Goal: Use online tool/utility: Utilize a website feature to perform a specific function

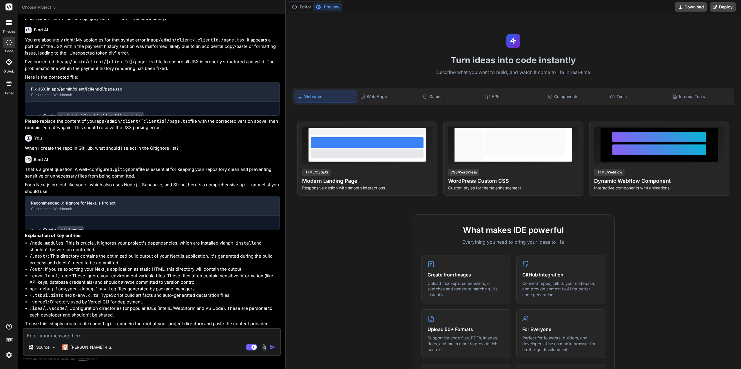
scroll to position [714, 0]
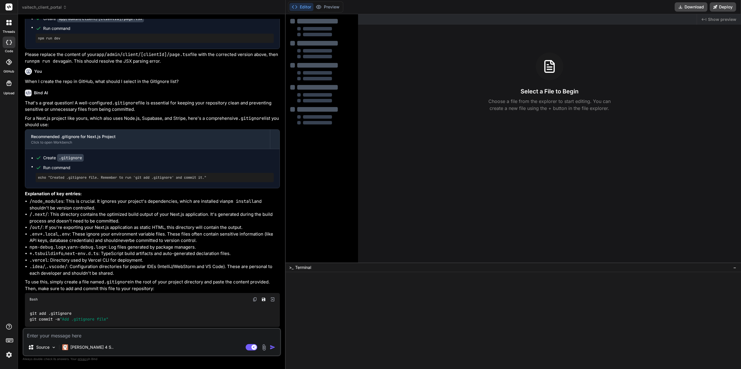
type textarea "x"
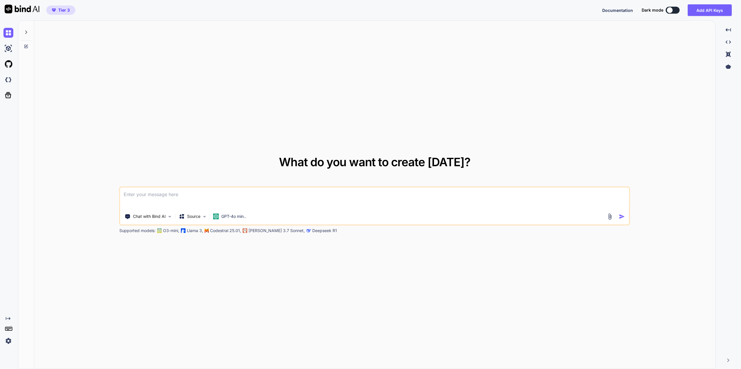
click at [163, 196] on textarea at bounding box center [374, 197] width 509 height 21
click at [167, 215] on div "Chat with Bind AI" at bounding box center [149, 216] width 52 height 12
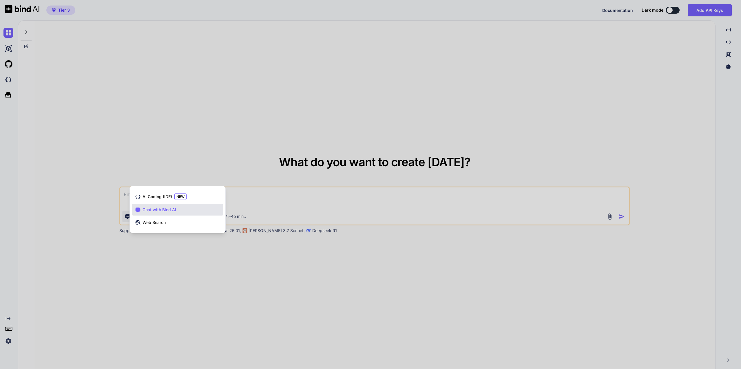
click at [171, 299] on div at bounding box center [370, 184] width 741 height 369
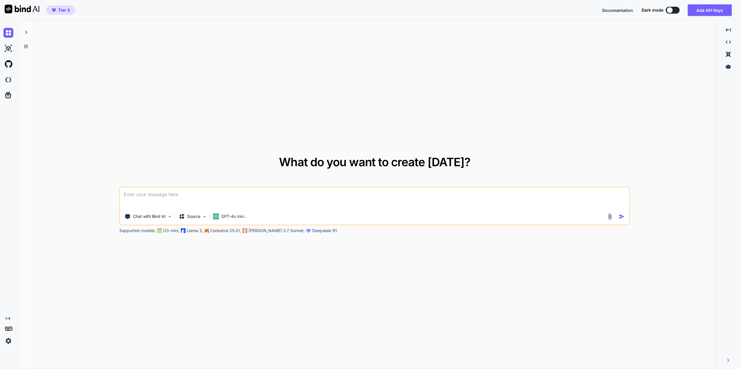
click at [195, 217] on p "Source" at bounding box center [193, 216] width 13 height 6
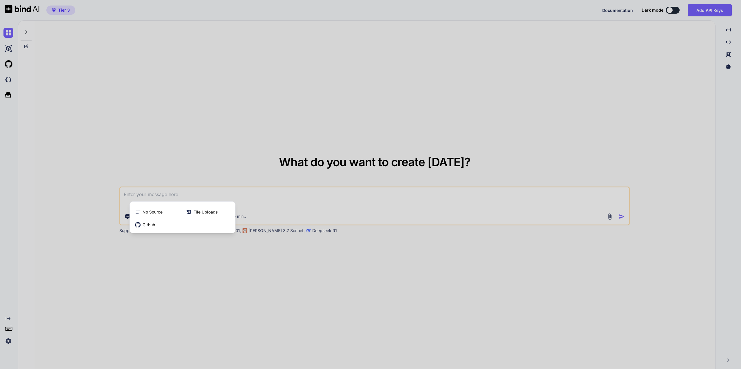
click at [186, 274] on div at bounding box center [370, 184] width 741 height 369
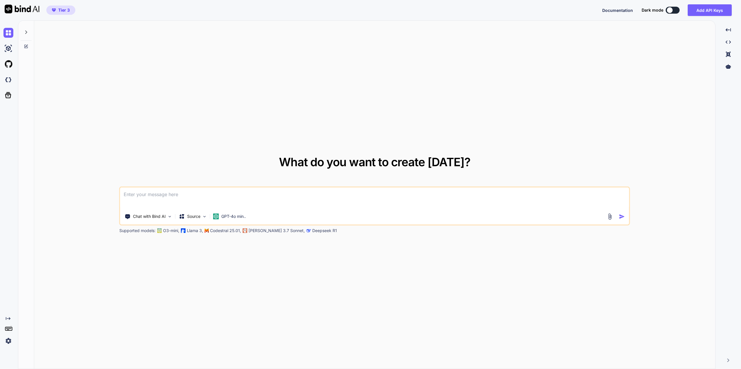
click at [232, 218] on p "GPT-4o min.." at bounding box center [233, 216] width 25 height 6
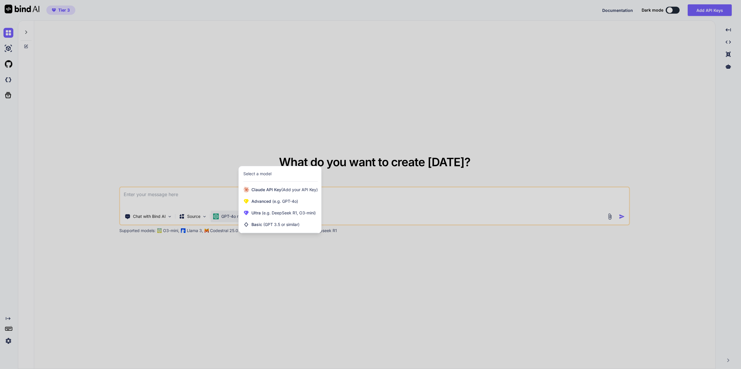
click at [233, 261] on div at bounding box center [370, 184] width 741 height 369
type textarea "x"
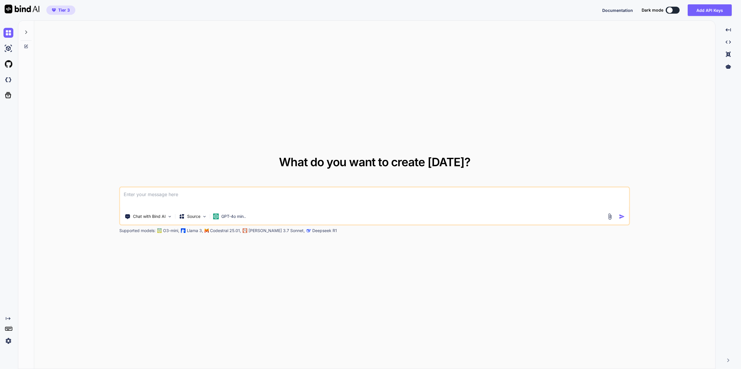
click at [194, 199] on textarea at bounding box center [374, 197] width 509 height 21
type textarea "P"
type textarea "x"
type textarea "Pl"
type textarea "x"
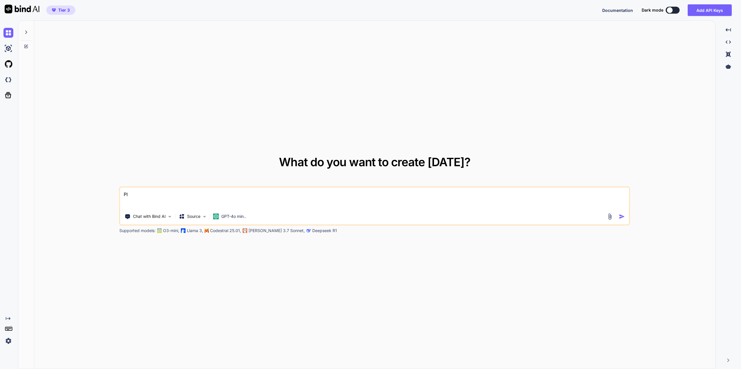
type textarea "Ple"
type textarea "x"
type textarea "Plea"
type textarea "x"
type textarea "Pleas"
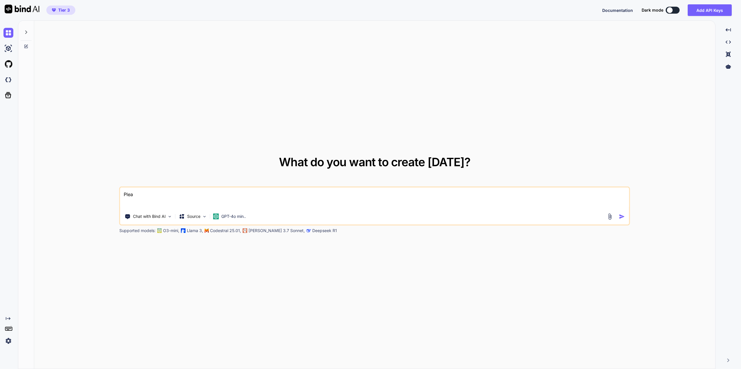
type textarea "x"
type textarea "Please"
type textarea "x"
type textarea "Please"
type textarea "x"
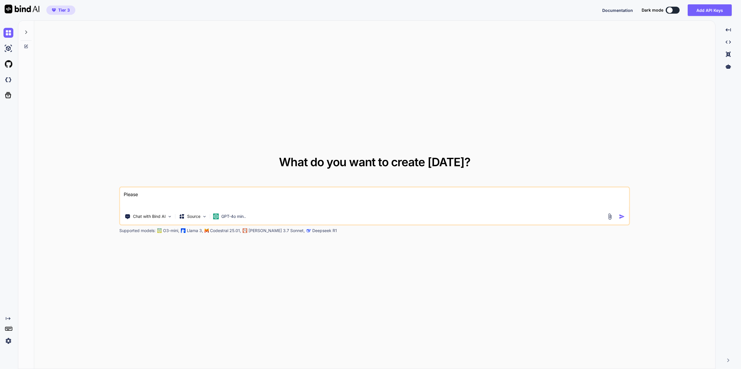
type textarea "Please g"
type textarea "x"
type textarea "Please ge"
type textarea "x"
type textarea "Please gen"
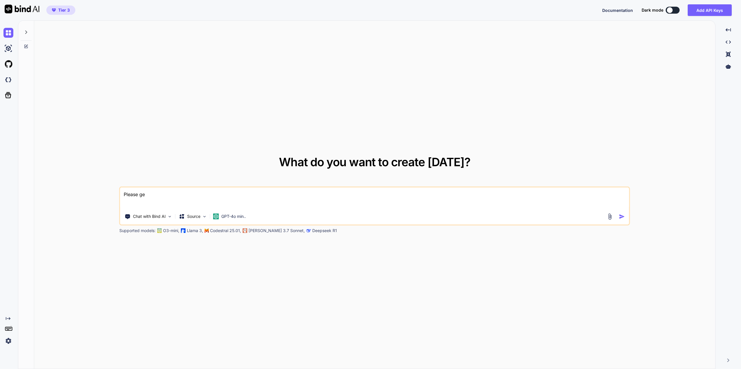
type textarea "x"
type textarea "Please gene"
type textarea "x"
type textarea "Please gener"
type textarea "x"
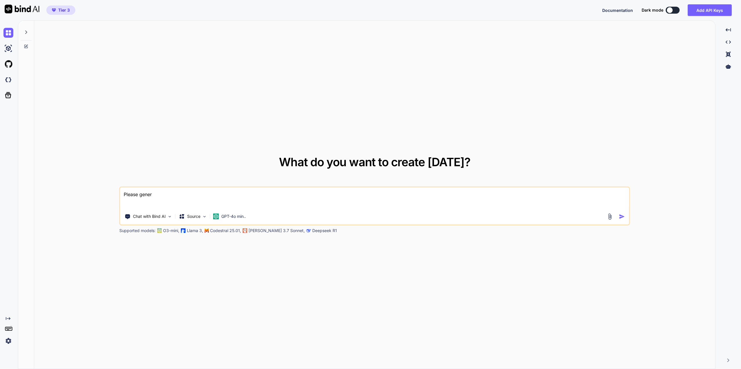
type textarea "Please genera"
type textarea "x"
type textarea "Please generat"
type textarea "x"
type textarea "Please generate"
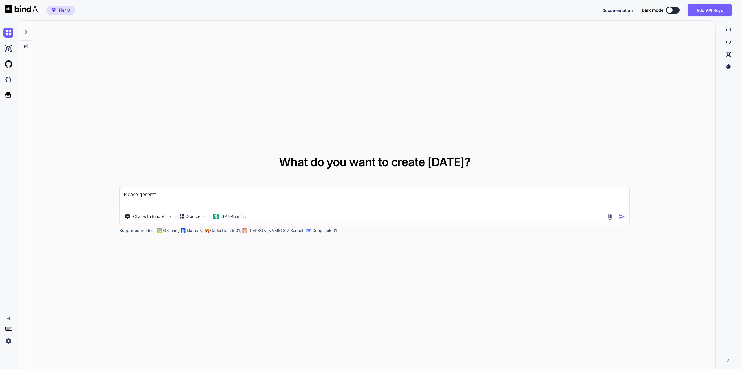
type textarea "x"
type textarea "Please generate"
type textarea "x"
type textarea "Please generate a"
type textarea "x"
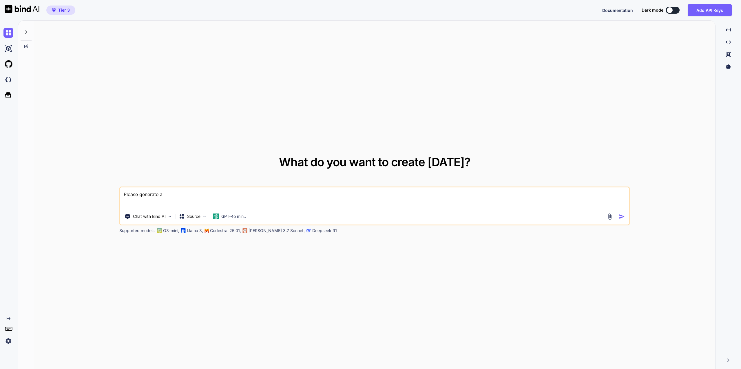
type textarea "Please generate a"
type textarea "x"
type textarea "Please generate a t"
type textarea "x"
type textarea "Please generate a ta"
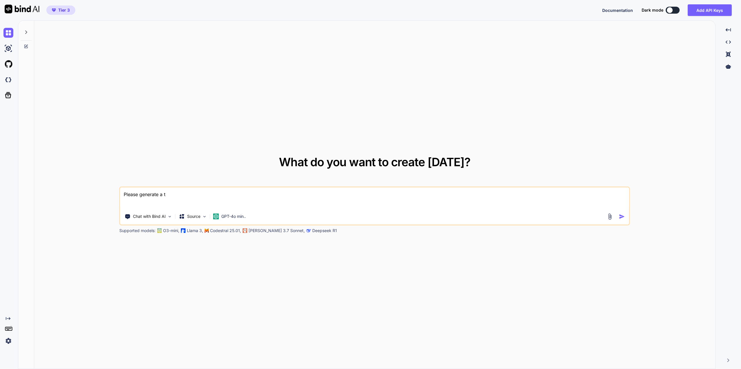
type textarea "x"
type textarea "Please generate a tai"
type textarea "x"
type textarea "Please generate a tail"
type textarea "x"
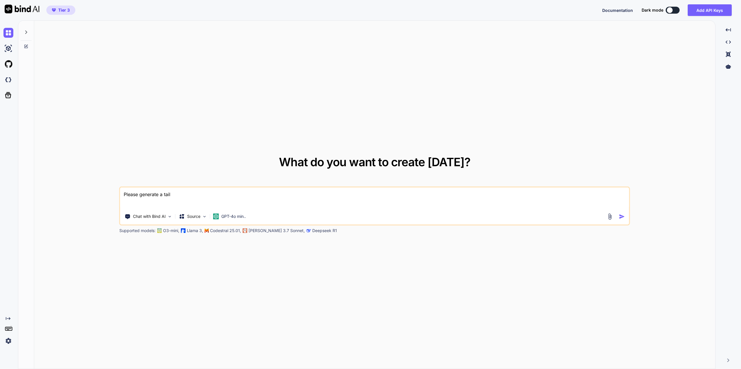
type textarea "Please generate a tailw"
type textarea "x"
type textarea "Please generate a tailwi"
type textarea "x"
type textarea "Please generate a tailwin"
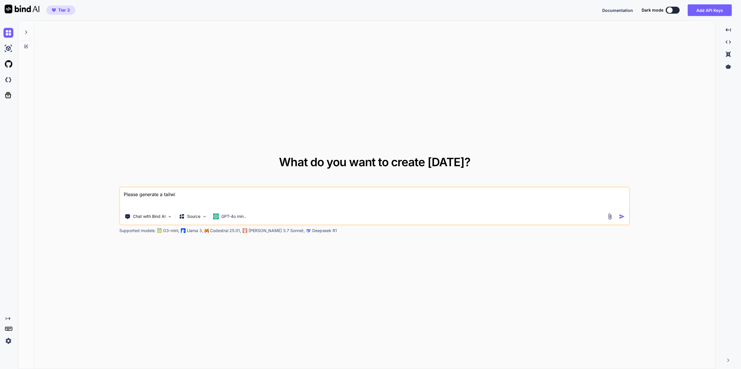
type textarea "x"
type textarea "Please generate a tailwind"
type textarea "x"
type textarea "Please generate a"
type textarea "x"
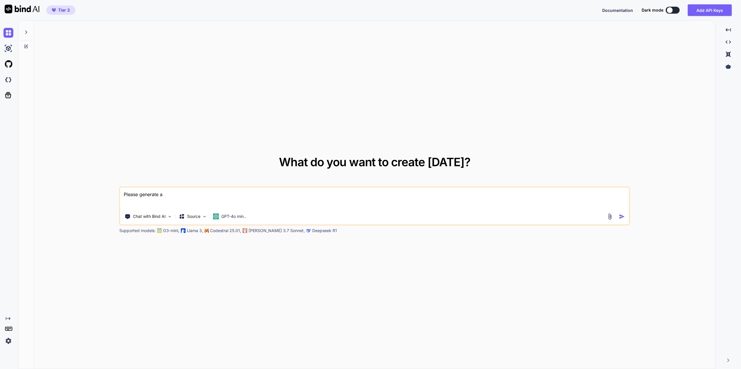
type textarea "Please generate a w"
type textarea "x"
type textarea "Please generate a we"
type textarea "x"
type textarea "Please generate a web"
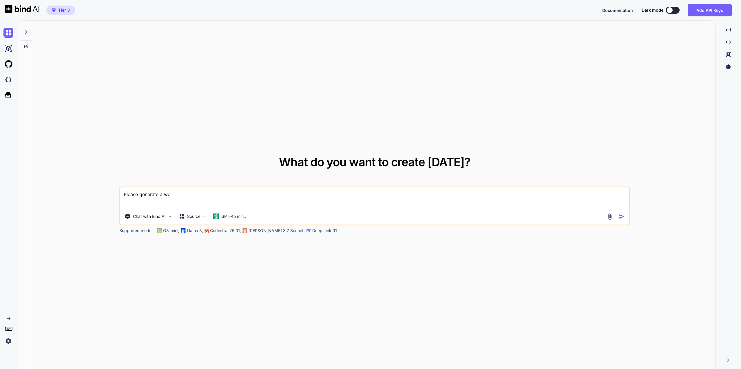
type textarea "x"
type textarea "Please generate a webs"
type textarea "x"
type textarea "Please generate a webst"
type textarea "x"
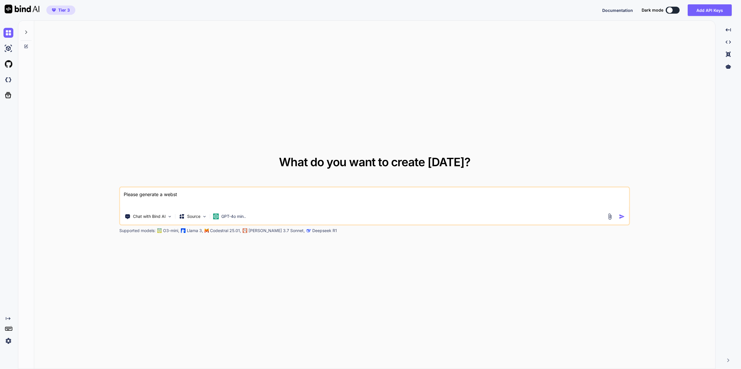
type textarea "Please generate a webstu"
type textarea "x"
type textarea "Please generate a webstud"
type textarea "x"
type textarea "Please generate a webstudi"
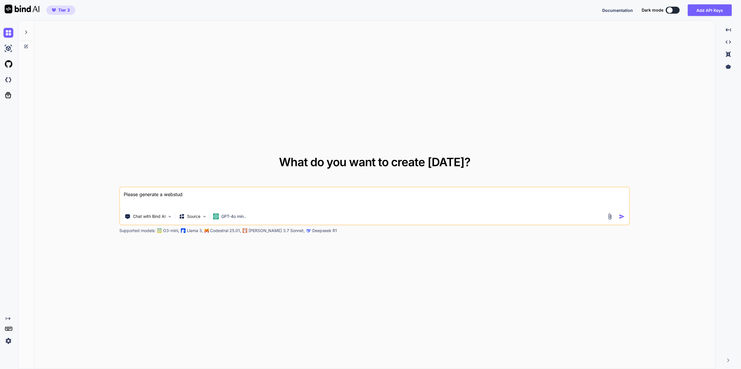
type textarea "x"
type textarea "Please generate a webstudio"
type textarea "x"
type textarea "Please generate a webstudio"
type textarea "x"
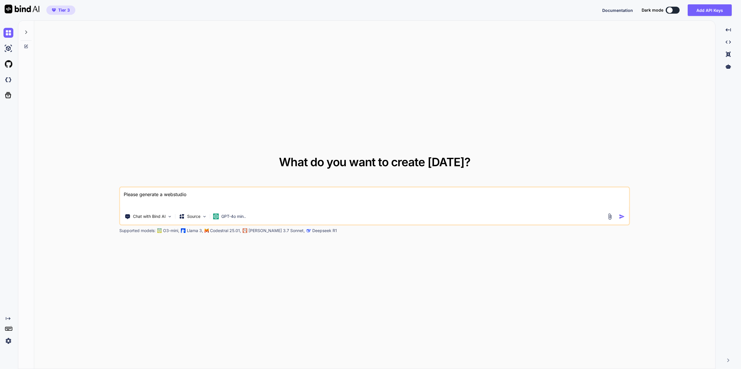
type textarea "Please generate a webstudio h"
type textarea "x"
type textarea "Please generate a webstudio he"
type textarea "x"
type textarea "Please generate a webstudio her"
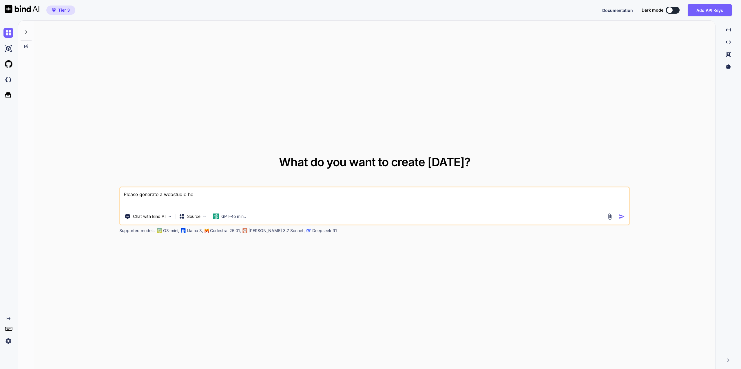
type textarea "x"
type textarea "Please generate a webstudio hero"
type textarea "x"
type textarea "Please generate a webstudio hero"
type textarea "x"
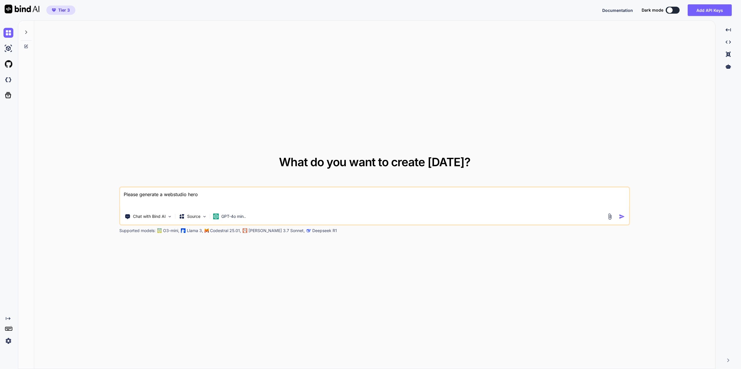
type textarea "Please generate a webstudio hero c"
type textarea "x"
type textarea "Please generate a webstudio hero co"
type textarea "x"
type textarea "Please generate a webstudio hero com"
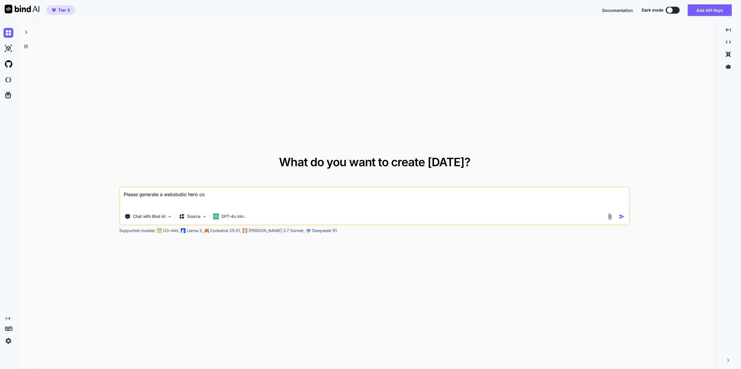
type textarea "x"
type textarea "Please generate a webstudio hero comp"
type textarea "x"
type textarea "Please generate a webstudio hero compo"
type textarea "x"
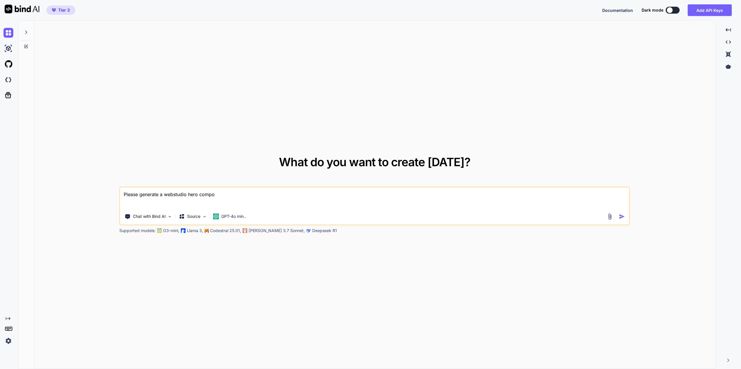
type textarea "Please generate a webstudio hero compon"
type textarea "x"
type textarea "Please generate a webstudio hero compone"
type textarea "x"
type textarea "Please generate a webstudio hero componen"
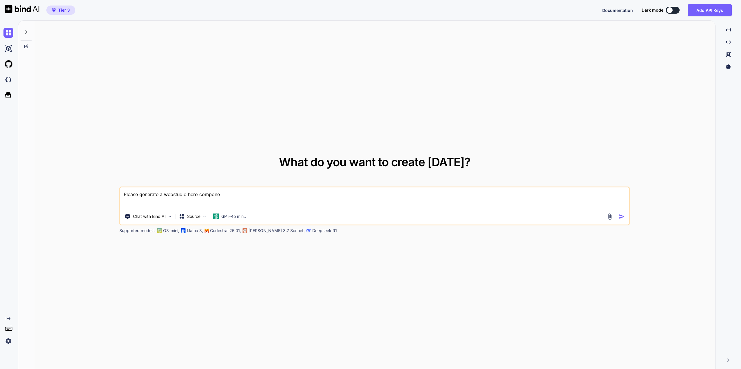
type textarea "x"
type textarea "Please generate a webstudio hero component"
type textarea "x"
type textarea "Please generate a webstudio hero component"
type textarea "x"
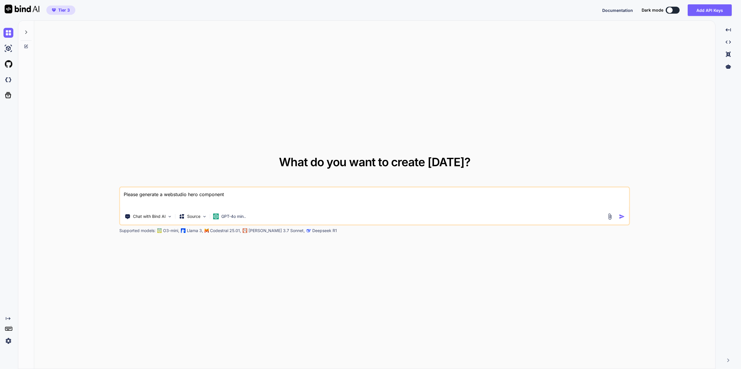
type textarea "Please generate a webstudio hero component f"
type textarea "x"
type textarea "Please generate a webstudio hero component fo"
type textarea "x"
type textarea "Please generate a webstudio hero component for"
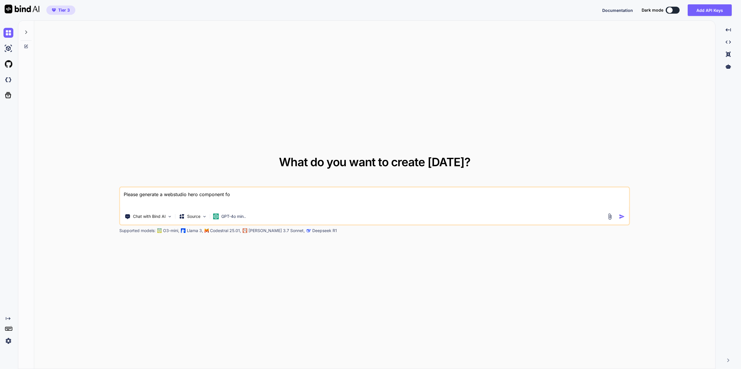
type textarea "x"
type textarea "Please generate a webstudio hero component for"
type textarea "x"
type textarea "Please generate a webstudio hero component for a"
type textarea "x"
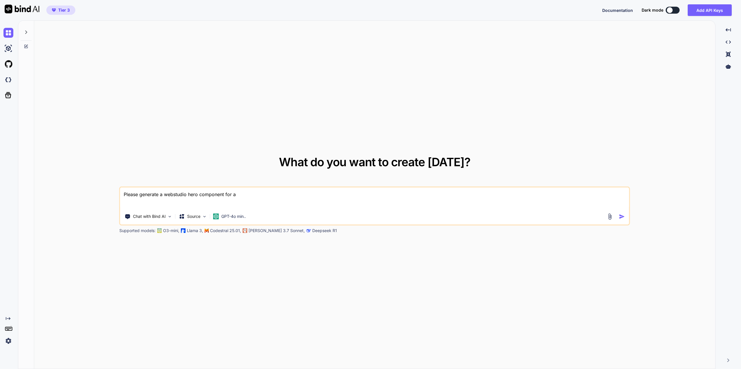
type textarea "Please generate a webstudio hero component for a"
type textarea "x"
type textarea "Please generate a webstudio hero component for a"
type textarea "x"
type textarea "Please generate a webstudio hero component for an"
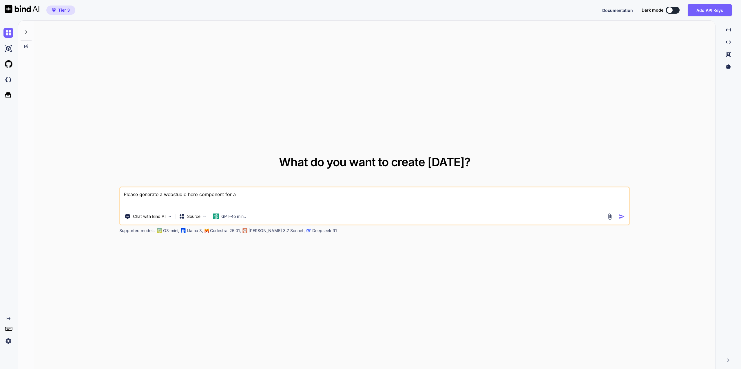
type textarea "x"
type textarea "Please generate a webstudio hero component for an"
type textarea "x"
type textarea "Please generate a webstudio hero component for an e"
type textarea "x"
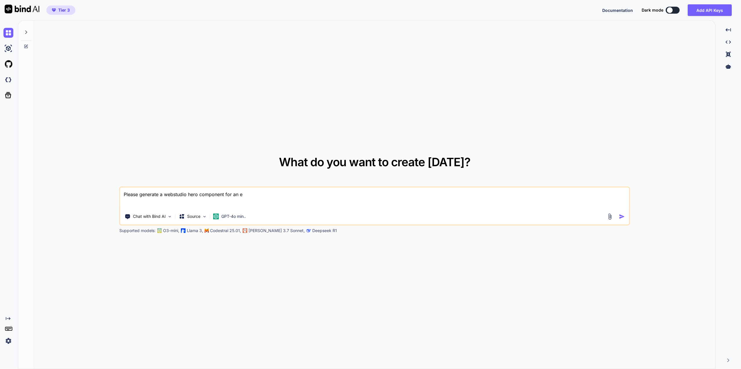
type textarea "Please generate a webstudio hero component for an el"
type textarea "x"
type textarea "Please generate a webstudio hero component for an ele"
type textarea "x"
type textarea "Please generate a webstudio hero component for an elec"
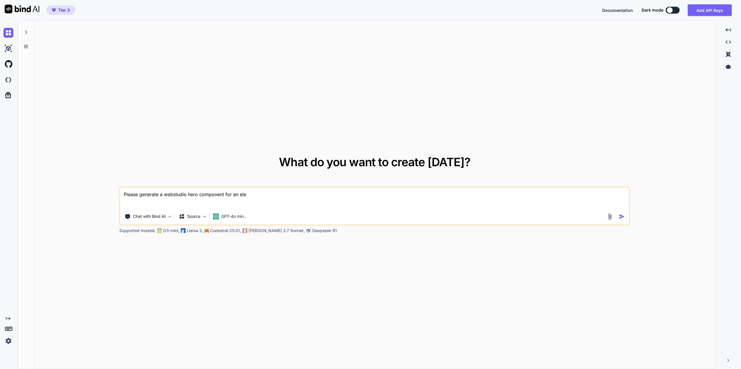
type textarea "x"
type textarea "Please generate a webstudio hero component for an elect"
type textarea "x"
type textarea "Please generate a webstudio hero component for an electr"
type textarea "x"
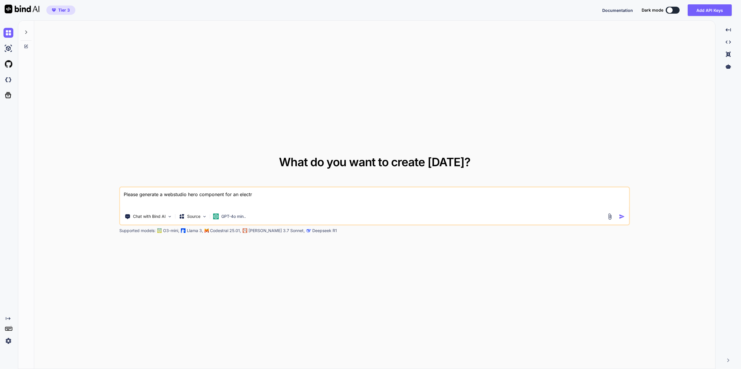
type textarea "Please generate a webstudio hero component for an electri"
type textarea "x"
type textarea "Please generate a webstudio hero component for an electric"
type textarea "x"
type textarea "Please generate a webstudio hero component for an electrici"
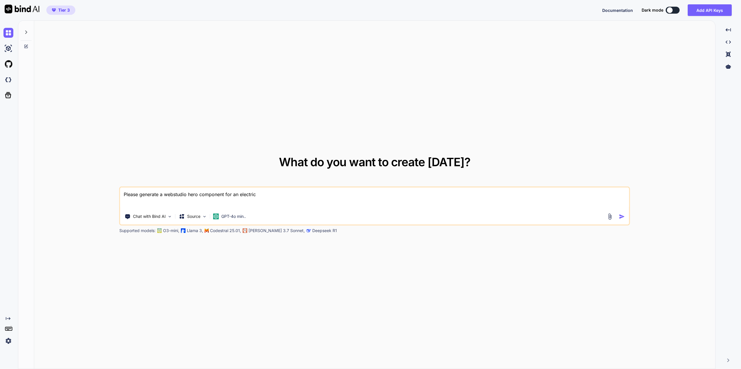
type textarea "x"
type textarea "Please generate a webstudio hero component for an electricia"
type textarea "x"
type textarea "Please generate a webstudio hero component for an electrician"
type textarea "x"
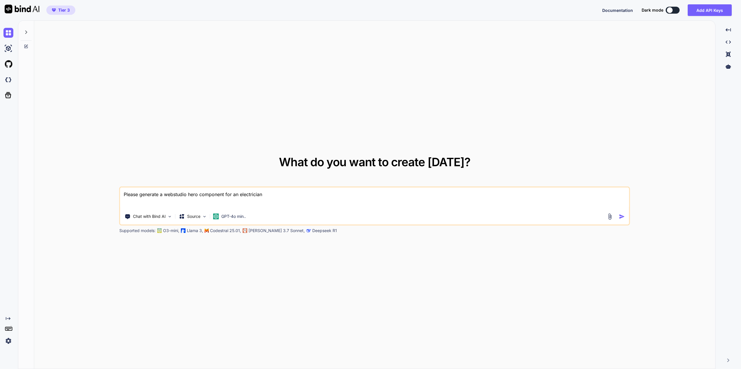
type textarea "Please generate a webstudio hero component for an electrician"
type textarea "x"
type textarea "Please generate a webstudio hero component for an electrician b"
type textarea "x"
type textarea "Please generate a webstudio hero component for an electrician bu"
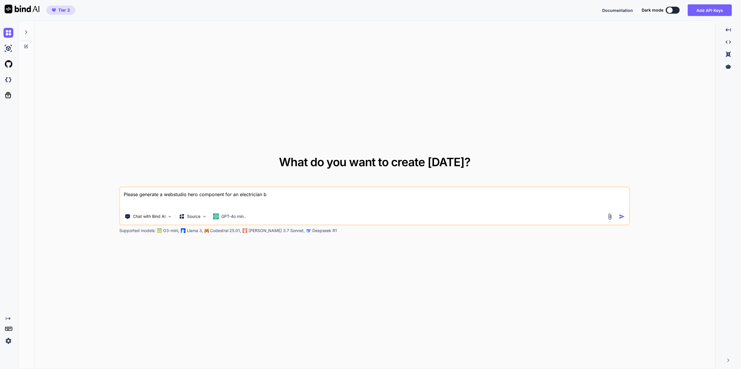
type textarea "x"
type textarea "Please generate a webstudio hero component for an electrician bus"
type textarea "x"
type textarea "Please generate a webstudio hero component for an electrician busi"
type textarea "x"
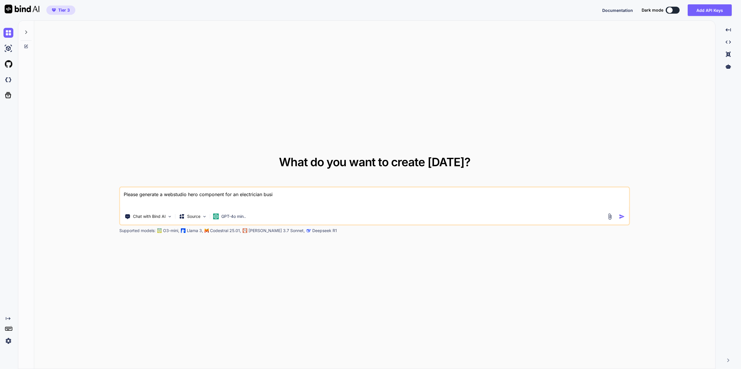
type textarea "Please generate a webstudio hero component for an electrician busin"
type textarea "x"
type textarea "Please generate a webstudio hero component for an electrician busine"
type textarea "x"
type textarea "Please generate a webstudio hero component for an electrician busines"
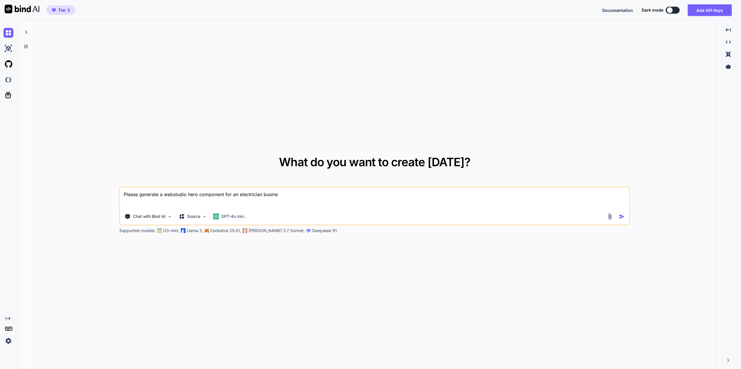
type textarea "x"
type textarea "Please generate a webstudio hero component for an electrician business"
type textarea "x"
type textarea "Please generate a webstudio hero component for an electrician business"
type textarea "x"
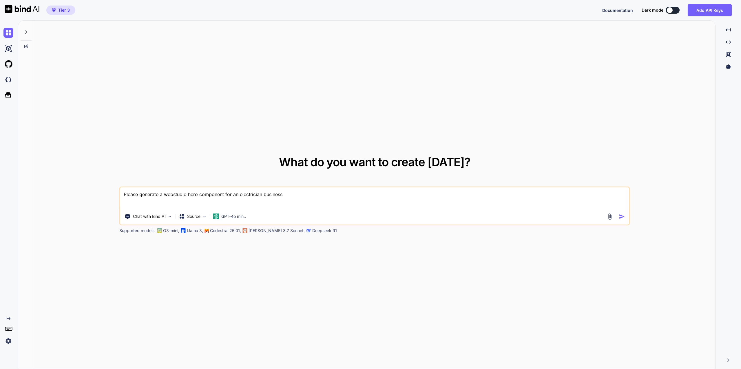
type textarea "Please generate a webstudio hero component for an electrician business i"
type textarea "x"
type textarea "Please generate a webstudio hero component for an electrician business"
type textarea "x"
type textarea "Please generate a webstudio hero component for an electrician business n"
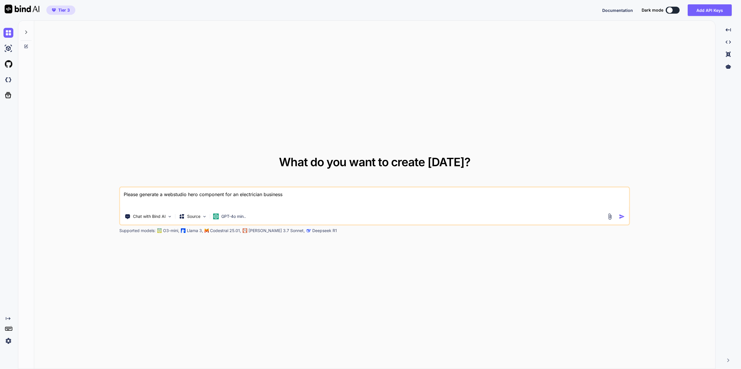
type textarea "x"
type textarea "Please generate a webstudio hero component for an electrician business na"
type textarea "x"
type textarea "Please generate a webstudio hero component for an electrician business nas"
type textarea "x"
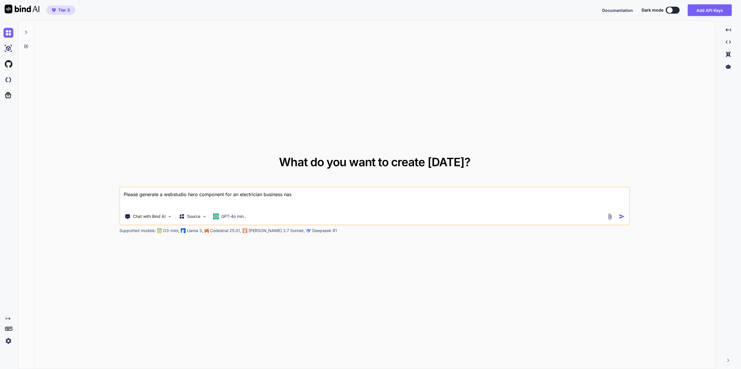
type textarea "Please generate a webstudio hero component for an electrician business na"
type textarea "x"
type textarea "Please generate a webstudio hero component for an electrician business n"
type textarea "x"
type textarea "Please generate a webstudio hero component for an electrician business"
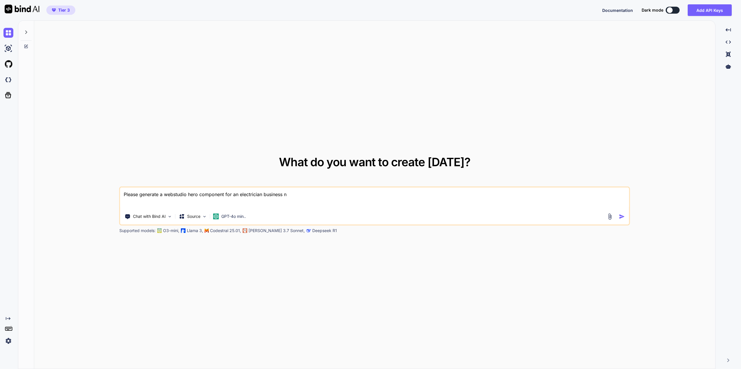
type textarea "x"
type textarea "Please generate a webstudio hero component for an electrician business w"
type textarea "x"
type textarea "Please generate a webstudio hero component for an electrician business wj"
type textarea "x"
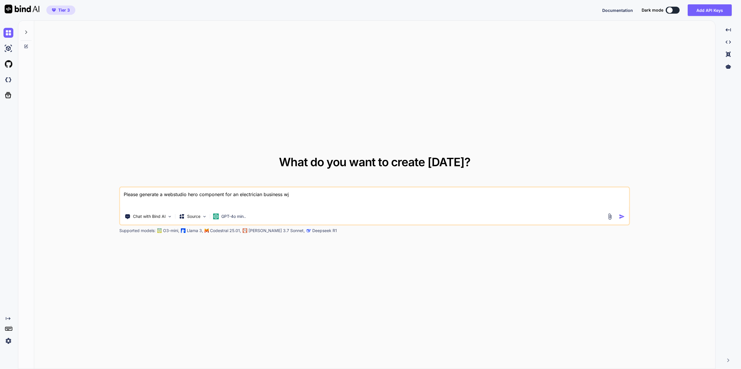
type textarea "Please generate a webstudio hero component for an electrician business w"
type textarea "x"
type textarea "Please generate a webstudio hero component for an electrician business wh"
type textarea "x"
type textarea "Please generate a webstudio hero component for an electrician business whi"
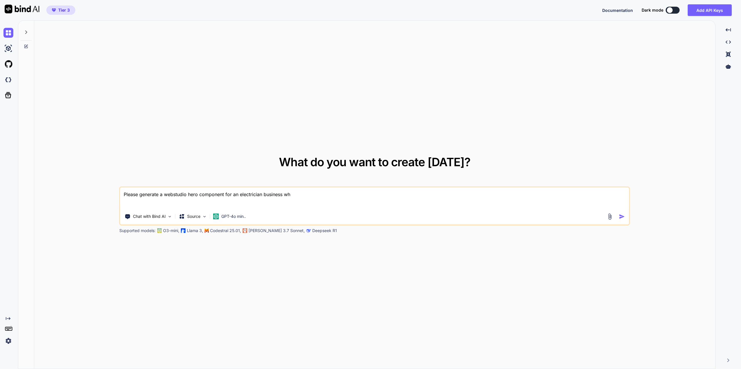
type textarea "x"
type textarea "Please generate a webstudio hero component for an electrician business whic"
type textarea "x"
type textarea "Please generate a webstudio hero component for an electrician business which"
type textarea "x"
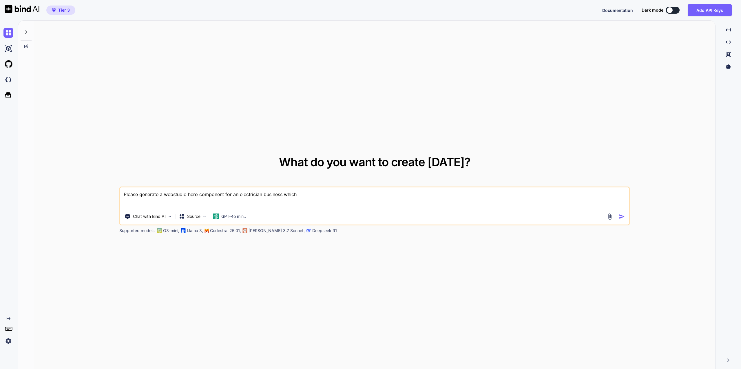
type textarea "Please generate a webstudio hero component for an electrician business which"
type textarea "x"
type textarea "Please generate a webstudio hero component for an electrician business which i"
type textarea "x"
type textarea "Please generate a webstudio hero component for an electrician business which is"
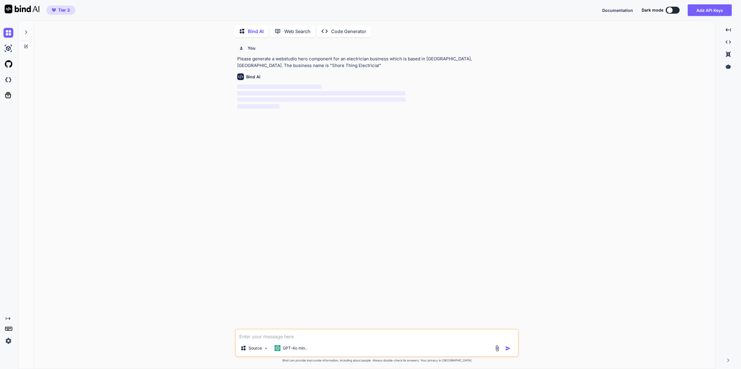
scroll to position [2, 0]
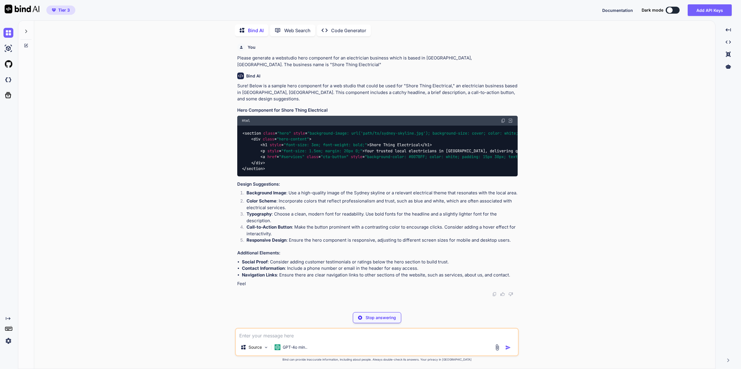
click at [500, 120] on div "Html" at bounding box center [377, 121] width 281 height 10
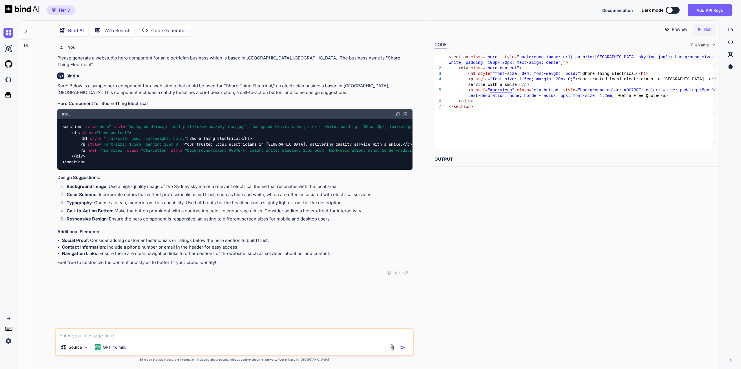
click at [399, 112] on img at bounding box center [398, 114] width 5 height 5
click at [678, 30] on p "Preview" at bounding box center [680, 29] width 16 height 6
click at [698, 30] on icon "Created with Pixso." at bounding box center [699, 29] width 5 height 5
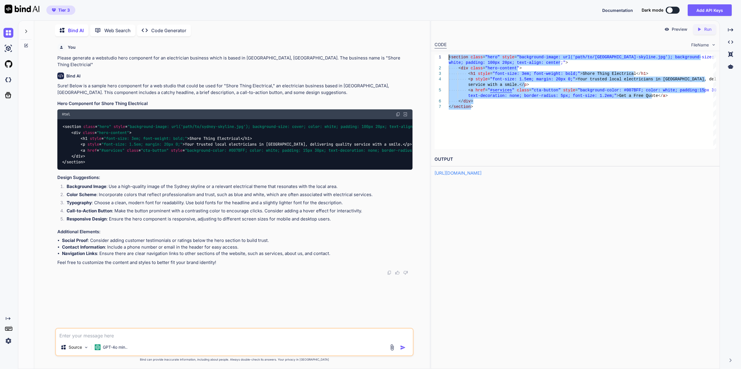
drag, startPoint x: 488, startPoint y: 109, endPoint x: 427, endPoint y: 59, distance: 78.9
click at [449, 59] on div "< section class = "hero" style = "background-image: url ( 'path/to/sydney-skyli…" at bounding box center [583, 101] width 268 height 94
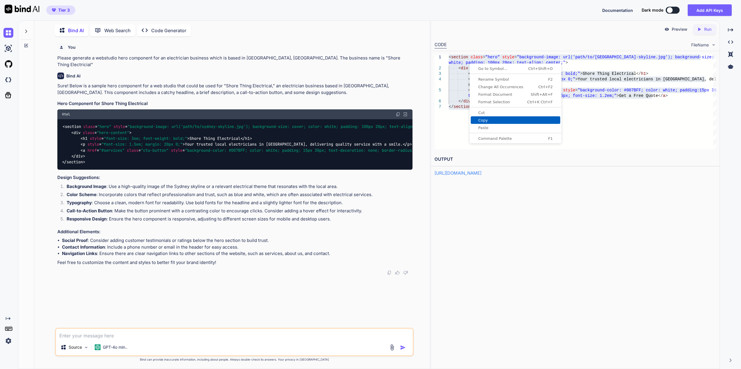
click at [493, 119] on span "Copy" at bounding box center [516, 120] width 90 height 4
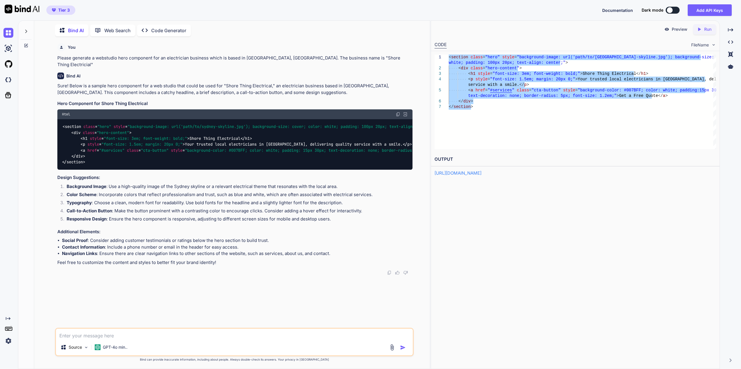
click at [140, 55] on p "Please generate a webstudio hero component for an electrician business which is…" at bounding box center [234, 61] width 355 height 13
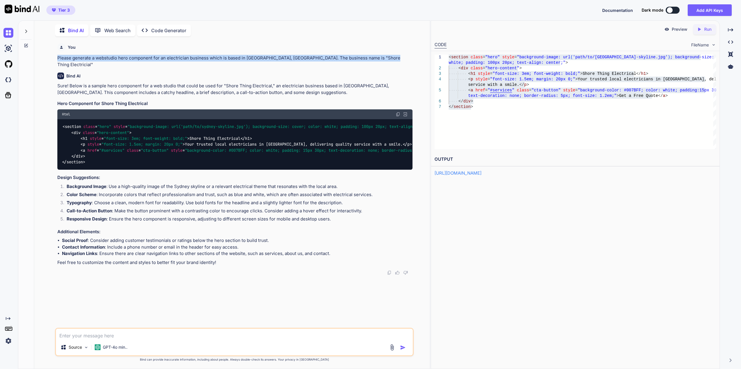
drag, startPoint x: 380, startPoint y: 57, endPoint x: 56, endPoint y: 55, distance: 323.8
click at [56, 55] on div "You Please generate a webstudio hero component for an electrician business whic…" at bounding box center [235, 184] width 358 height 287
copy p "Please generate a webstudio hero component for an electrician business which is…"
click at [90, 337] on textarea at bounding box center [234, 333] width 357 height 10
paste textarea "Please generate a webstudio hero component for an electrician business which is…"
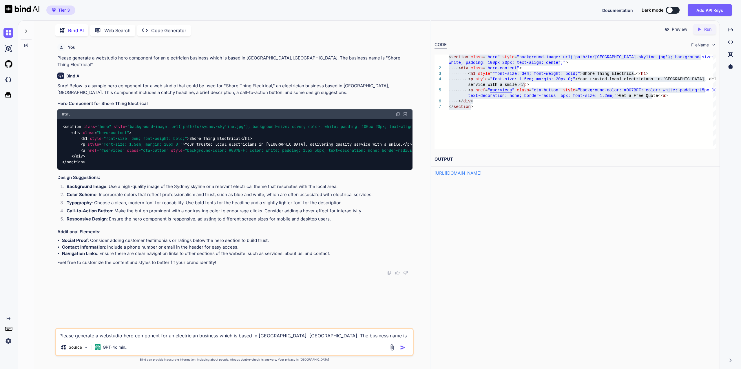
click at [111, 334] on textarea "Please generate a webstudio hero component for an electrician business which is…" at bounding box center [234, 333] width 357 height 10
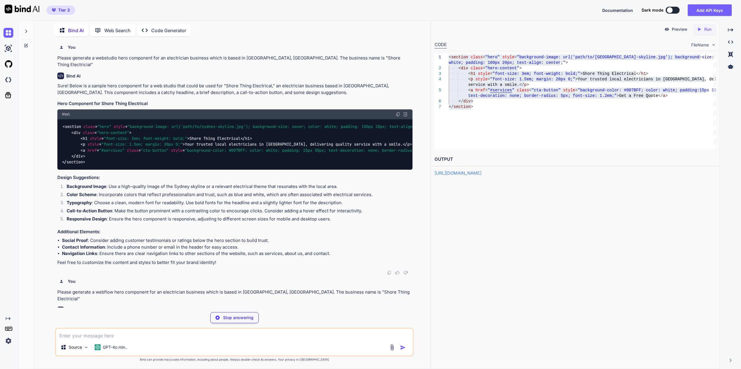
click at [172, 30] on p "Code Generator" at bounding box center [168, 30] width 35 height 7
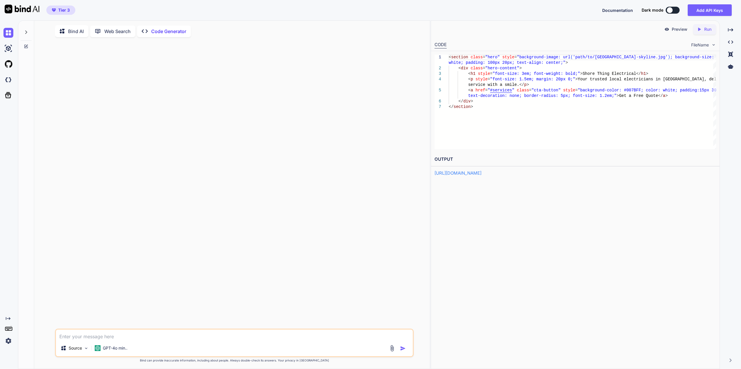
click at [82, 335] on textarea at bounding box center [234, 334] width 357 height 10
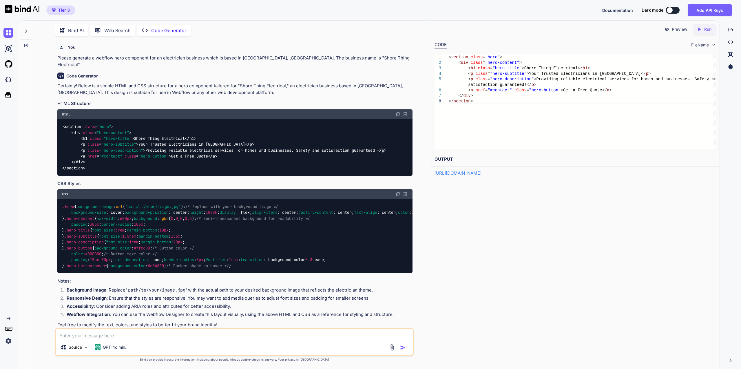
click at [398, 109] on div "Html" at bounding box center [234, 114] width 355 height 10
click at [398, 112] on img at bounding box center [398, 114] width 5 height 5
click at [397, 192] on img at bounding box center [398, 194] width 5 height 5
